Goal: Task Accomplishment & Management: Use online tool/utility

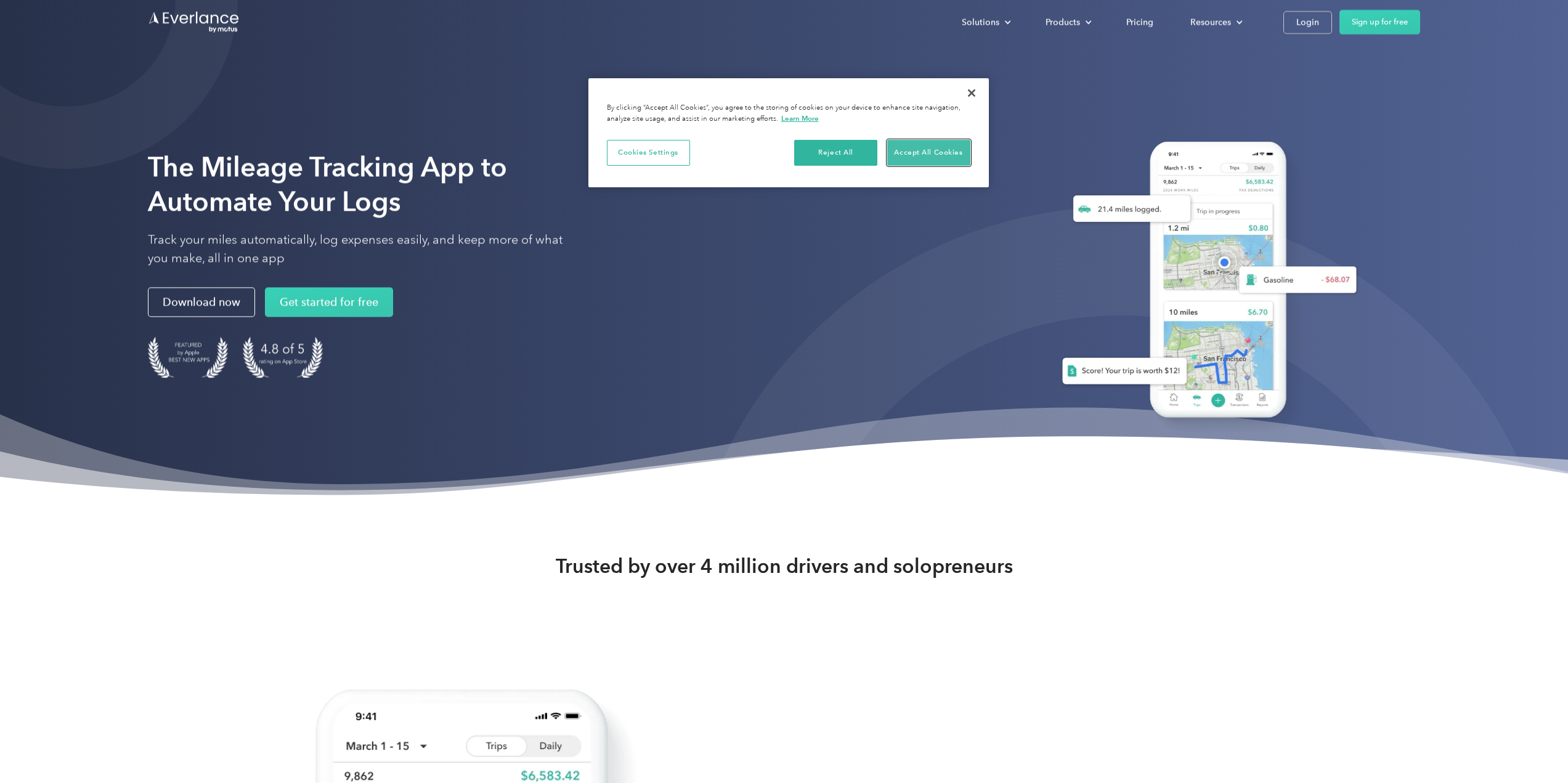
click at [950, 146] on button "Accept All Cookies" at bounding box center [928, 153] width 83 height 26
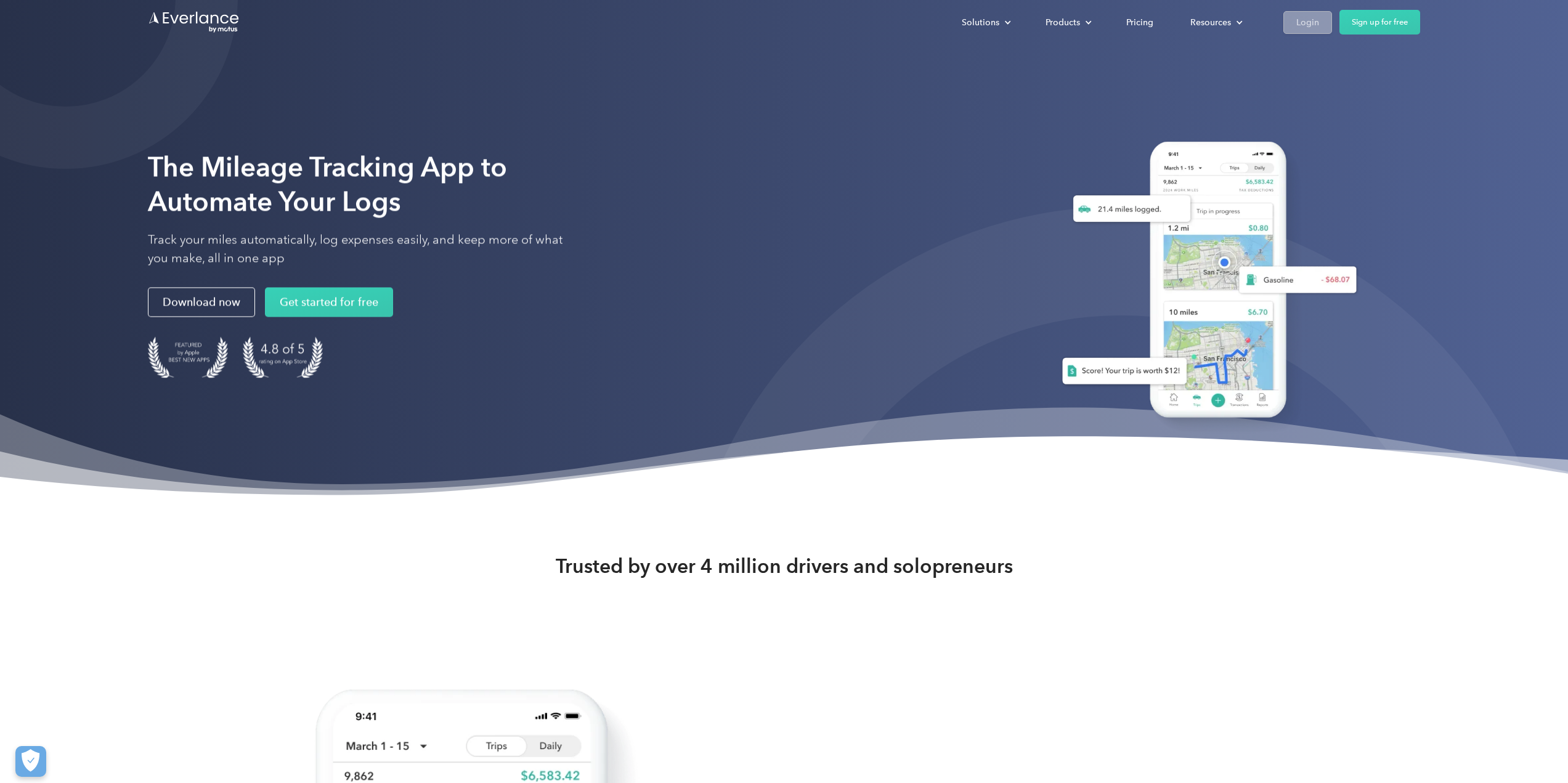
click at [1310, 33] on link "Login" at bounding box center [1307, 23] width 49 height 23
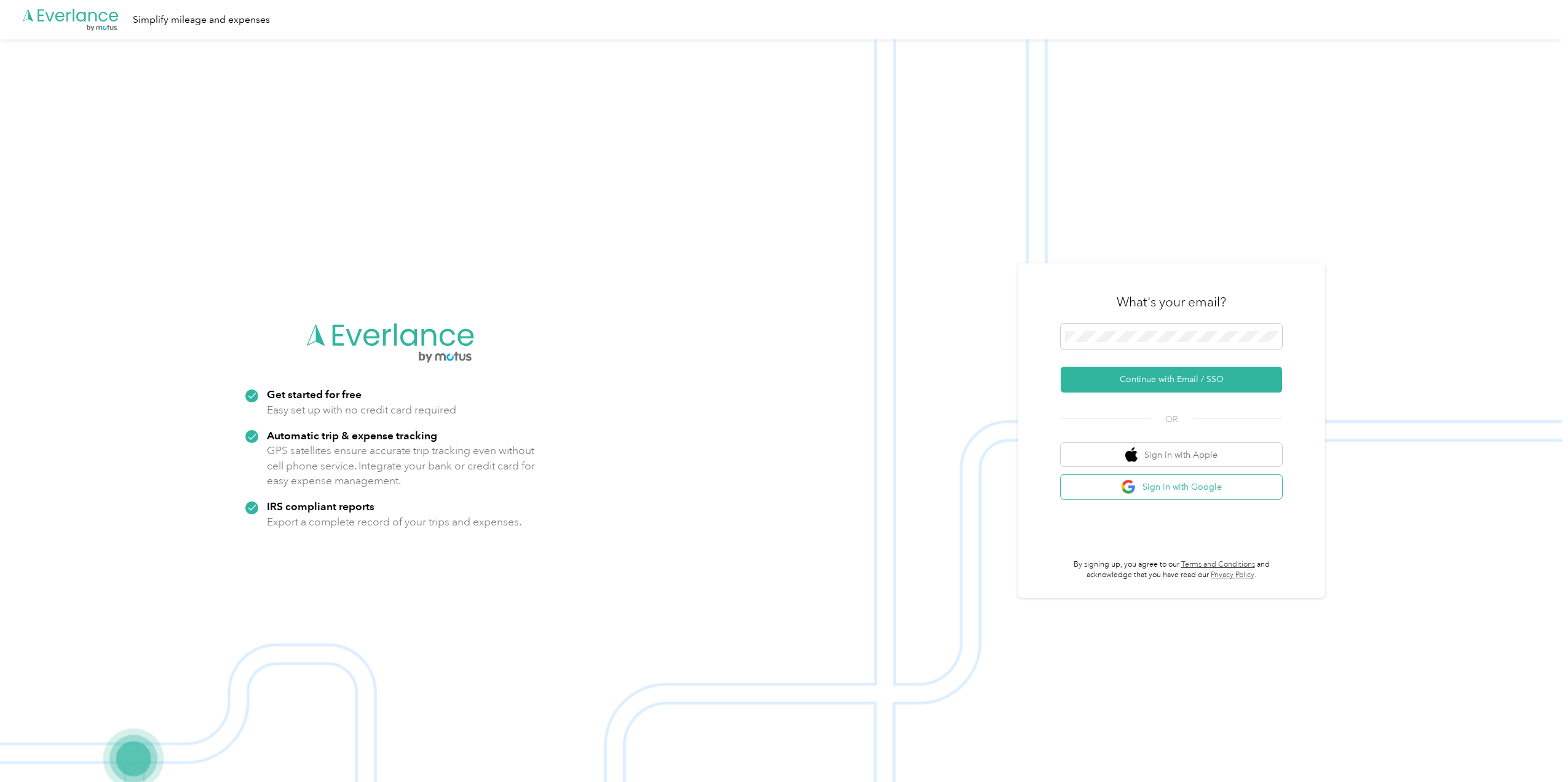
click at [1192, 485] on button "Sign in with Google" at bounding box center [1171, 487] width 222 height 24
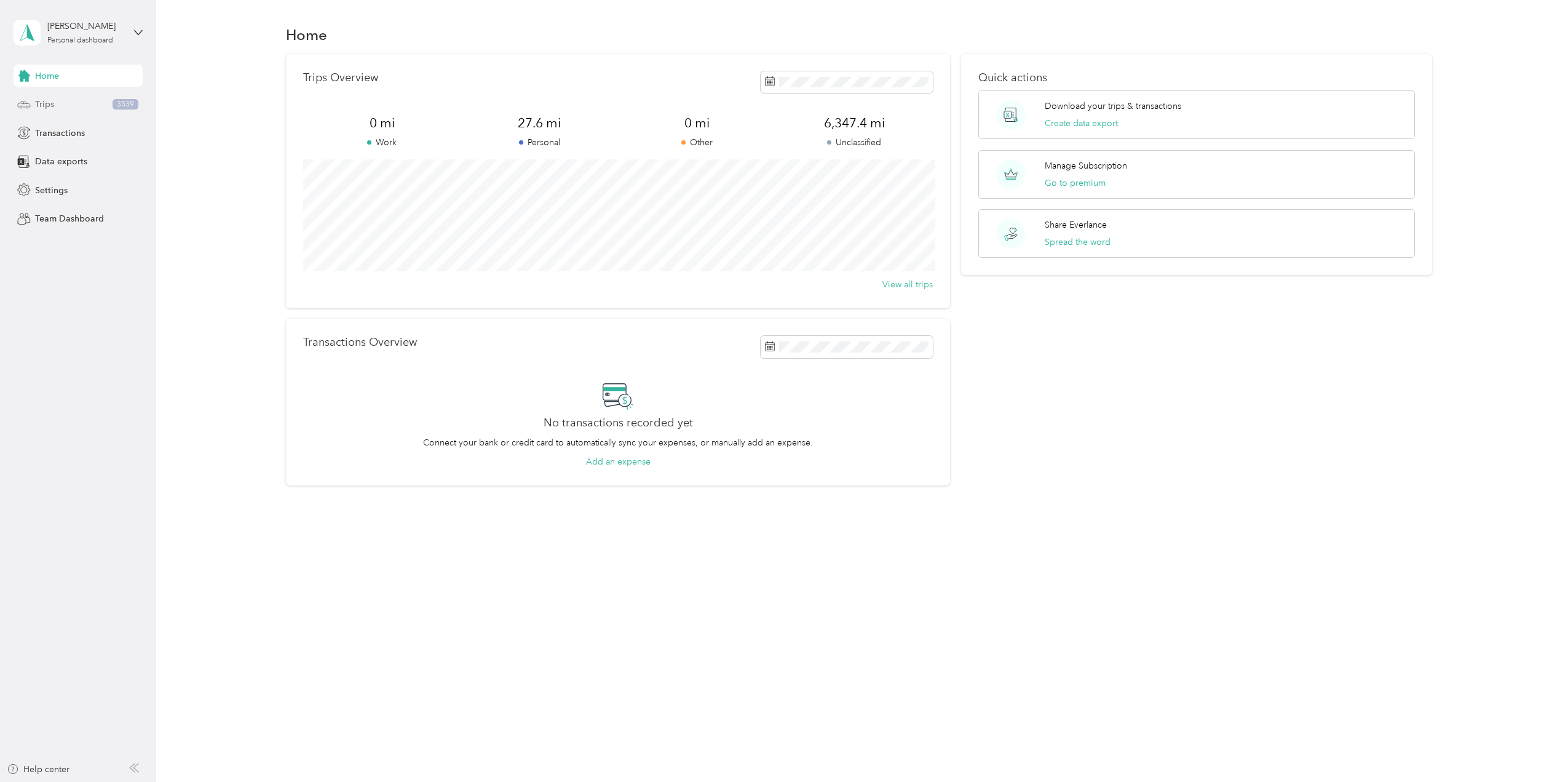
click at [56, 107] on div "Trips 3539" at bounding box center [78, 104] width 129 height 22
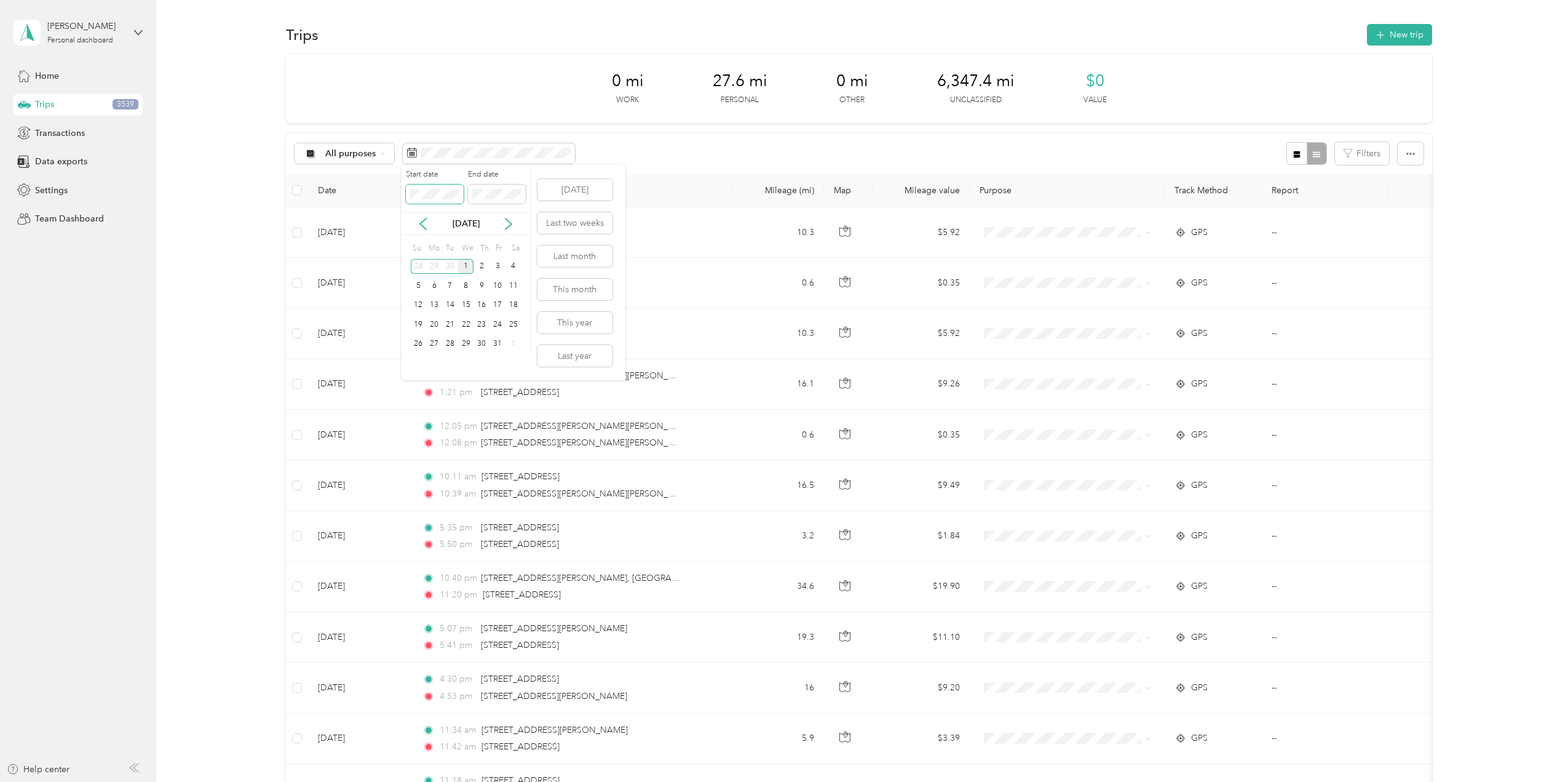
click at [403, 192] on div "Start date End date" at bounding box center [465, 190] width 128 height 43
click at [450, 264] on div "30" at bounding box center [450, 267] width 16 height 16
click at [449, 348] on div "30" at bounding box center [450, 344] width 16 height 16
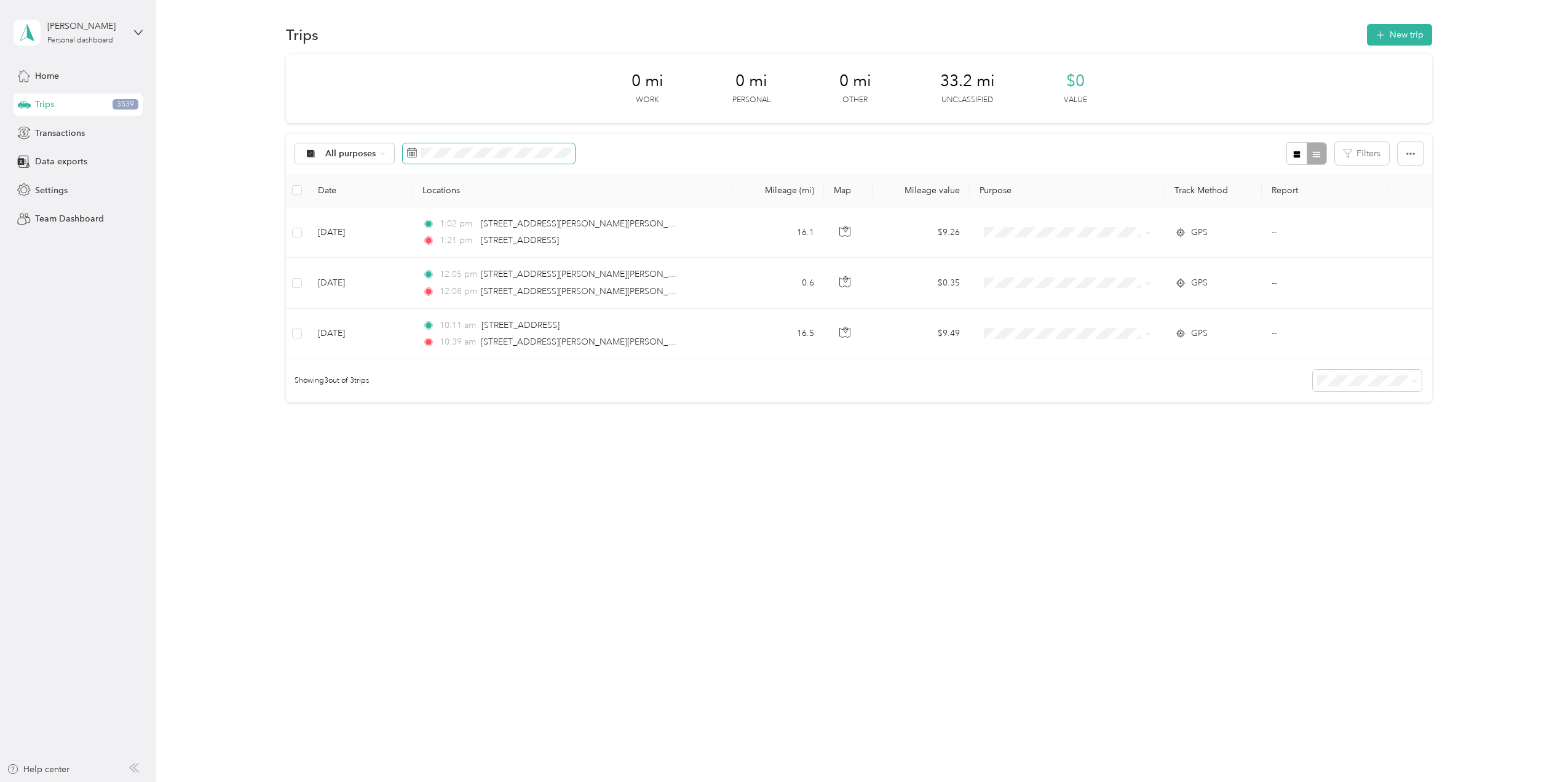
click at [416, 148] on span at bounding box center [489, 153] width 172 height 21
click at [424, 222] on icon at bounding box center [423, 224] width 6 height 11
click at [447, 268] on div "1" at bounding box center [450, 267] width 16 height 16
click at [472, 222] on p "[DATE]" at bounding box center [467, 224] width 51 height 13
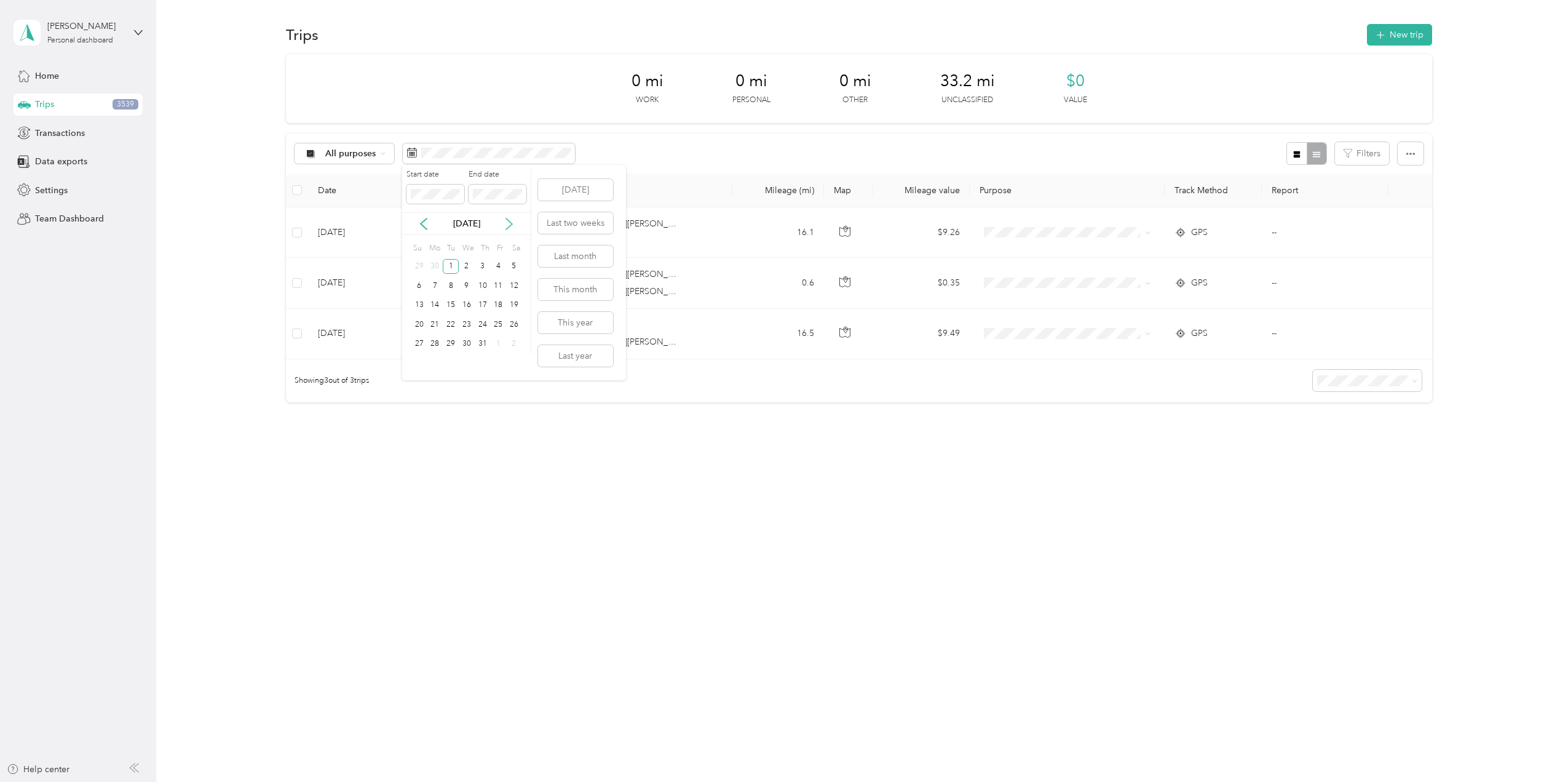
click at [505, 224] on icon at bounding box center [509, 223] width 12 height 12
click at [450, 349] on div "30" at bounding box center [450, 344] width 16 height 16
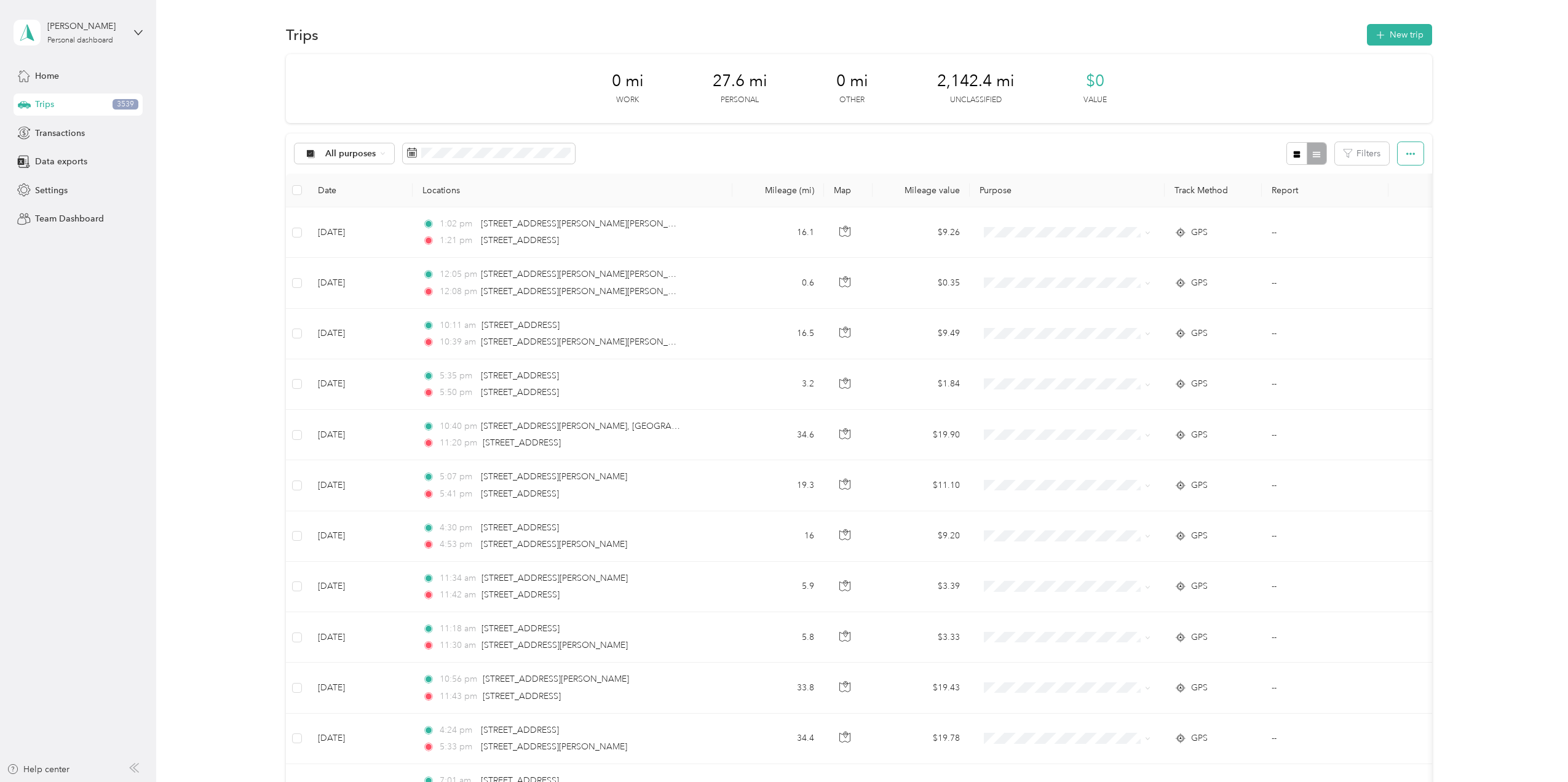
click at [1399, 148] on button "button" at bounding box center [1410, 153] width 26 height 23
click at [1397, 200] on span "Export" at bounding box center [1391, 198] width 26 height 11
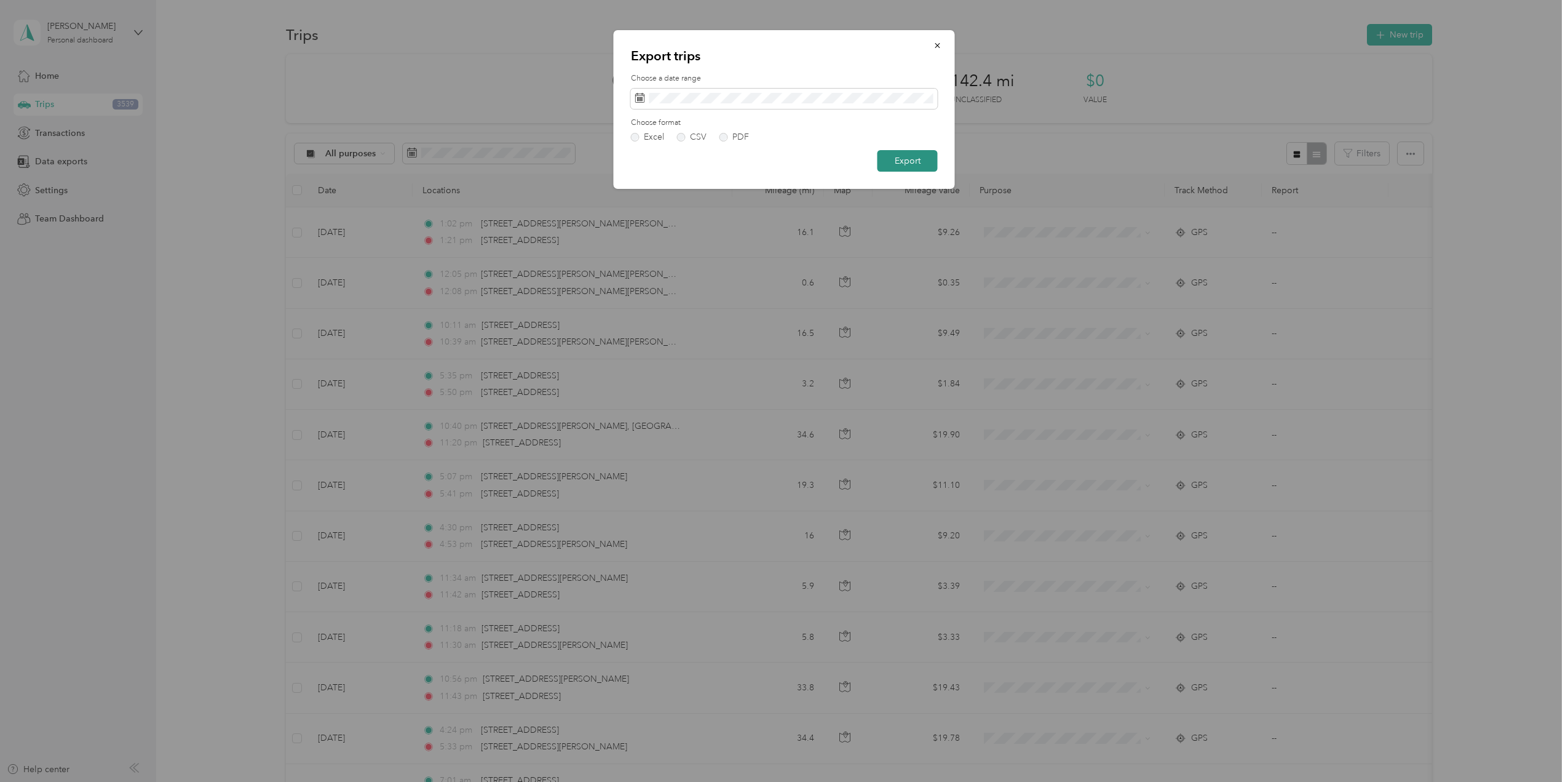
click at [901, 158] on button "Export" at bounding box center [907, 161] width 61 height 21
